Goal: Information Seeking & Learning: Learn about a topic

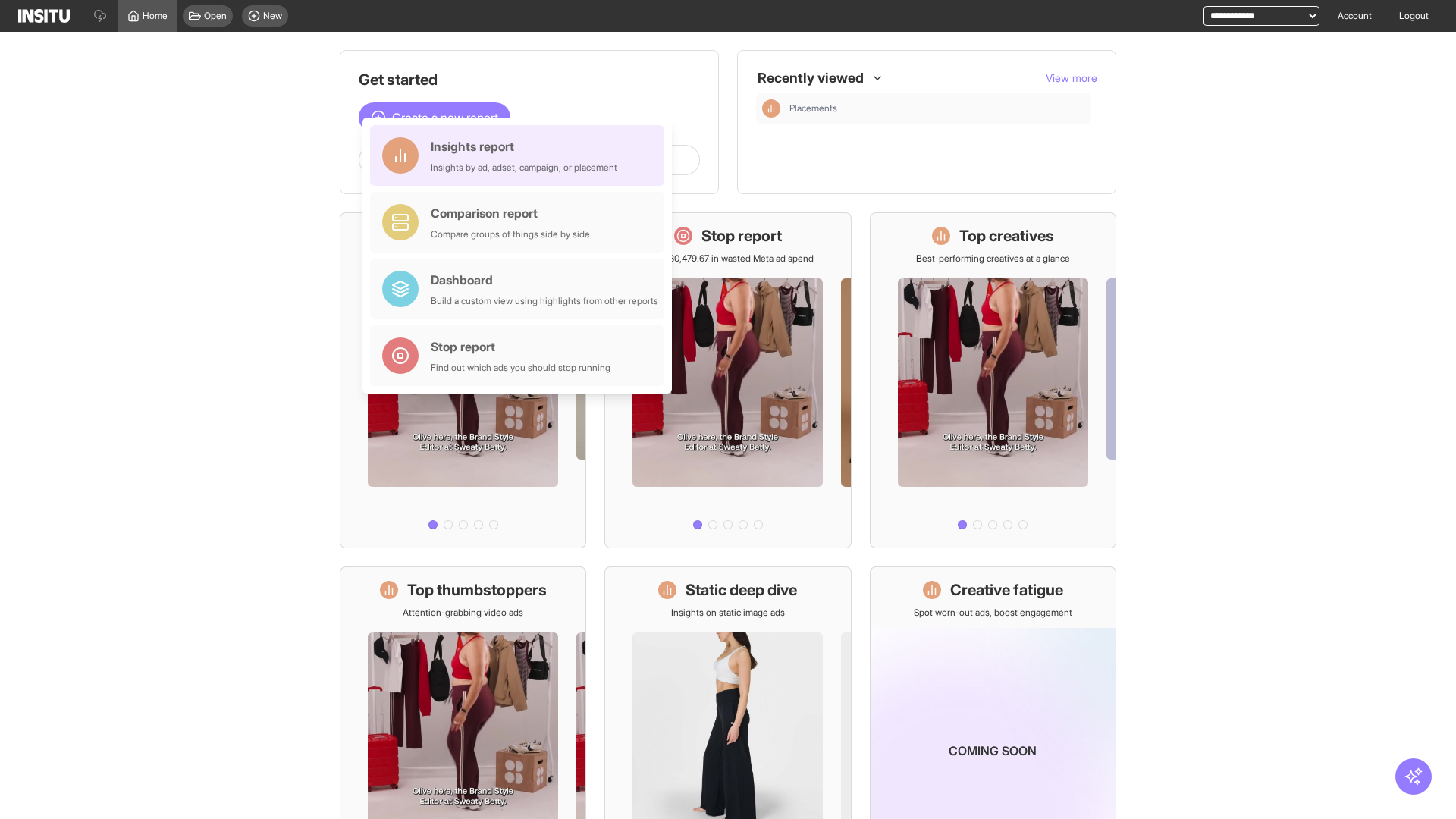
click at [521, 155] on div "Insights report Insights by ad, adset, campaign, or placement" at bounding box center [523, 155] width 187 height 36
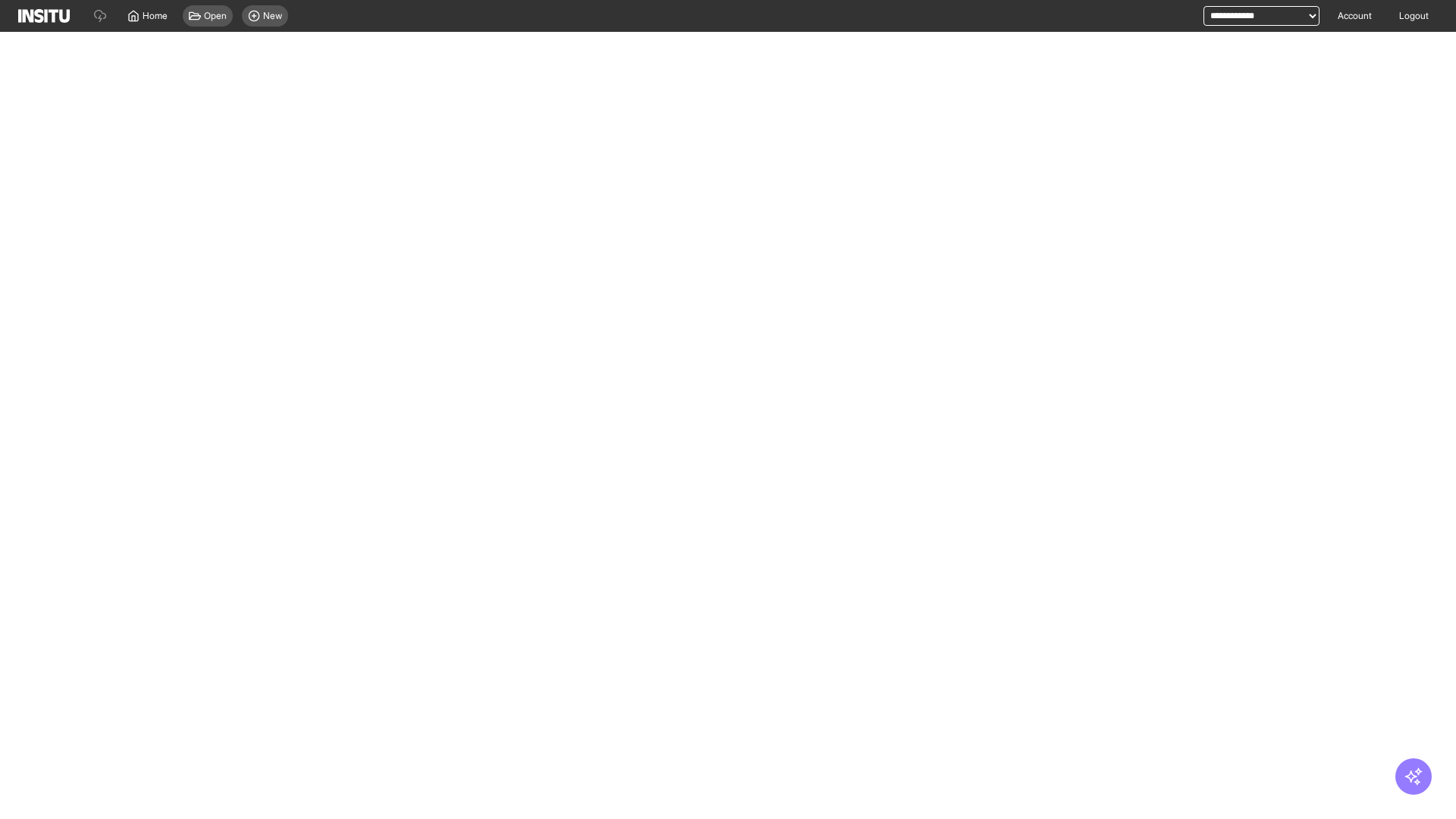
select select "**"
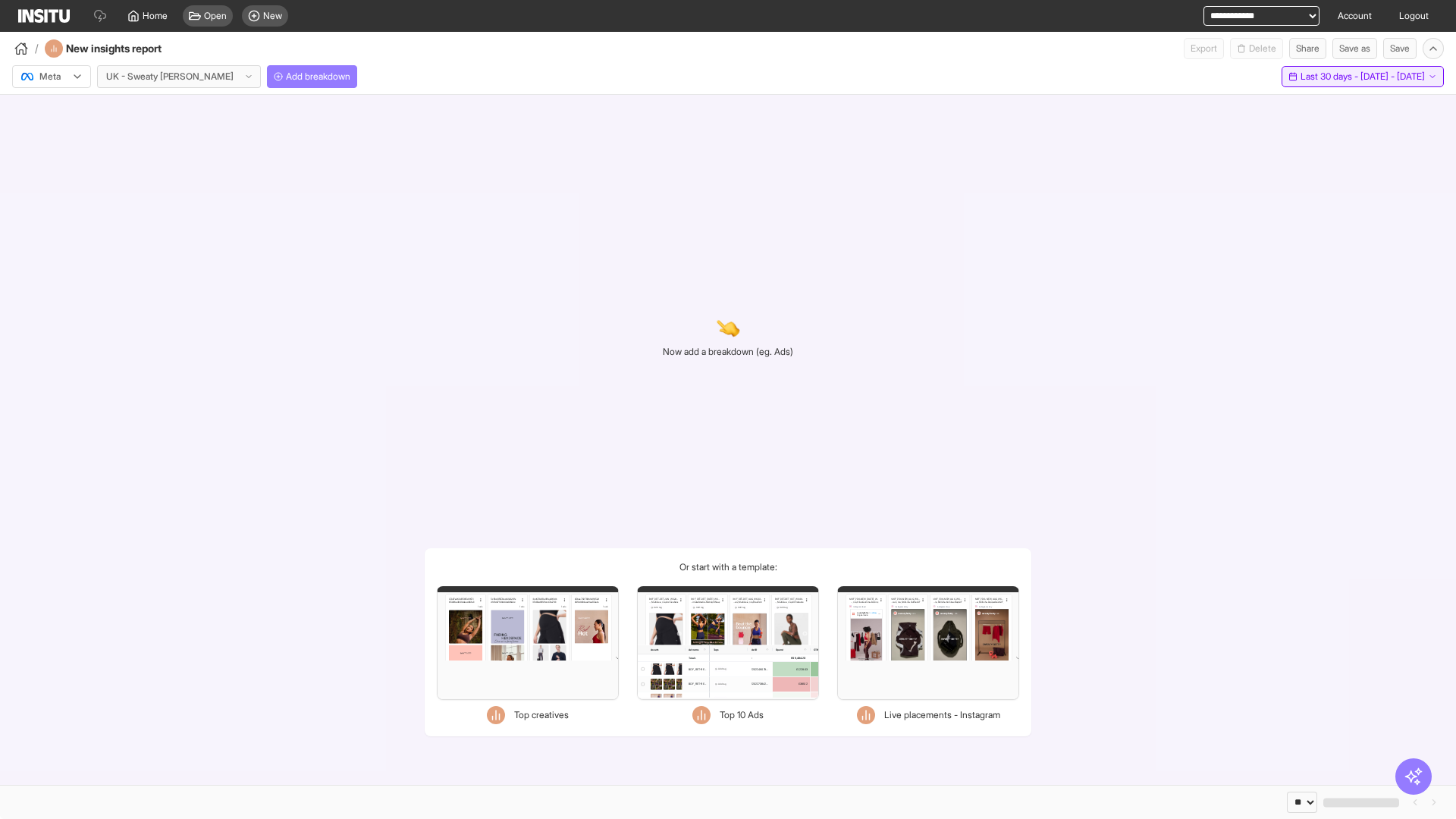
click at [1327, 76] on span "Last 30 days - [DATE] - [DATE]" at bounding box center [1363, 76] width 125 height 12
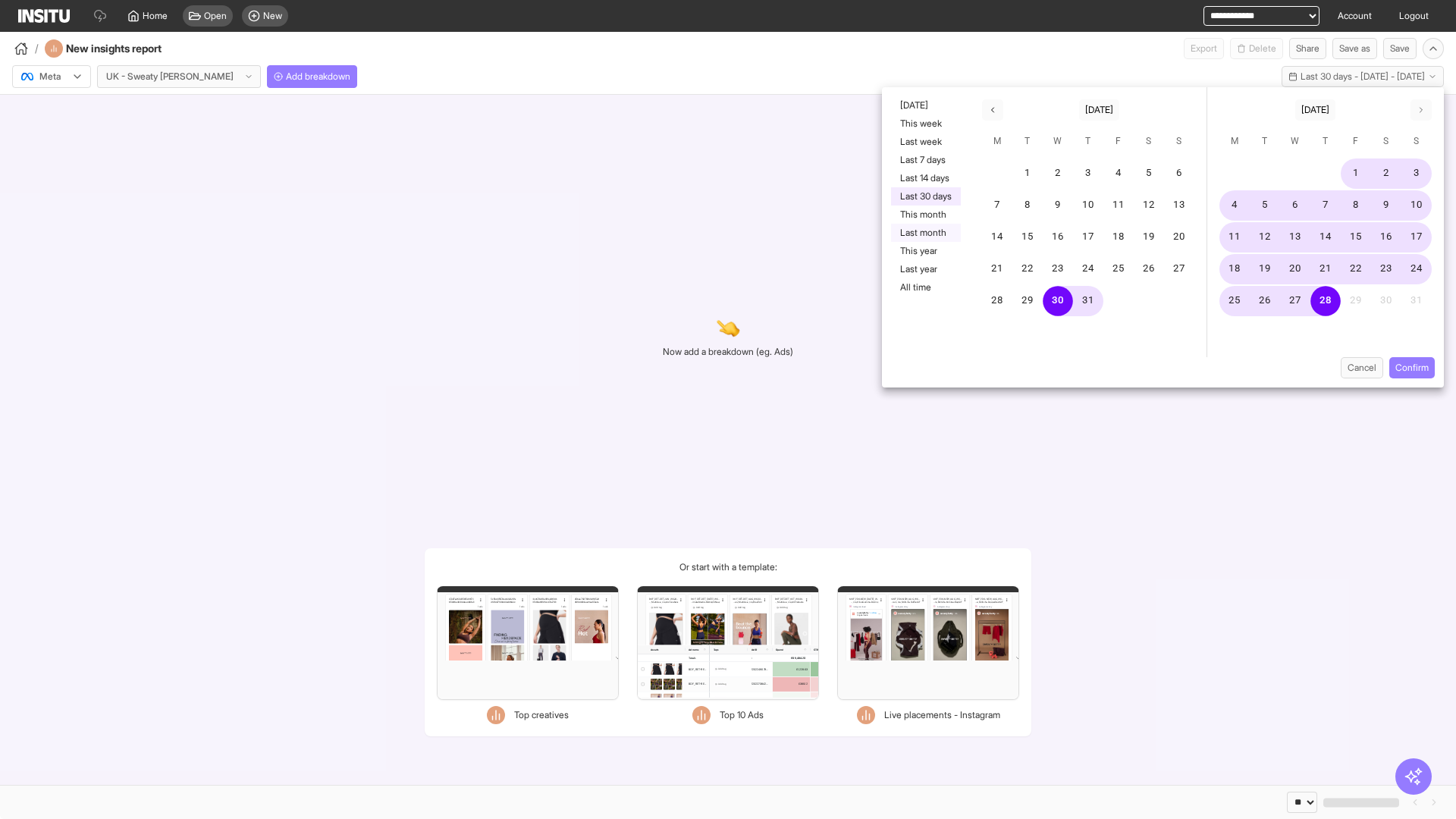
click at [925, 233] on button "Last month" at bounding box center [925, 233] width 69 height 18
